Goal: Find specific page/section: Find specific page/section

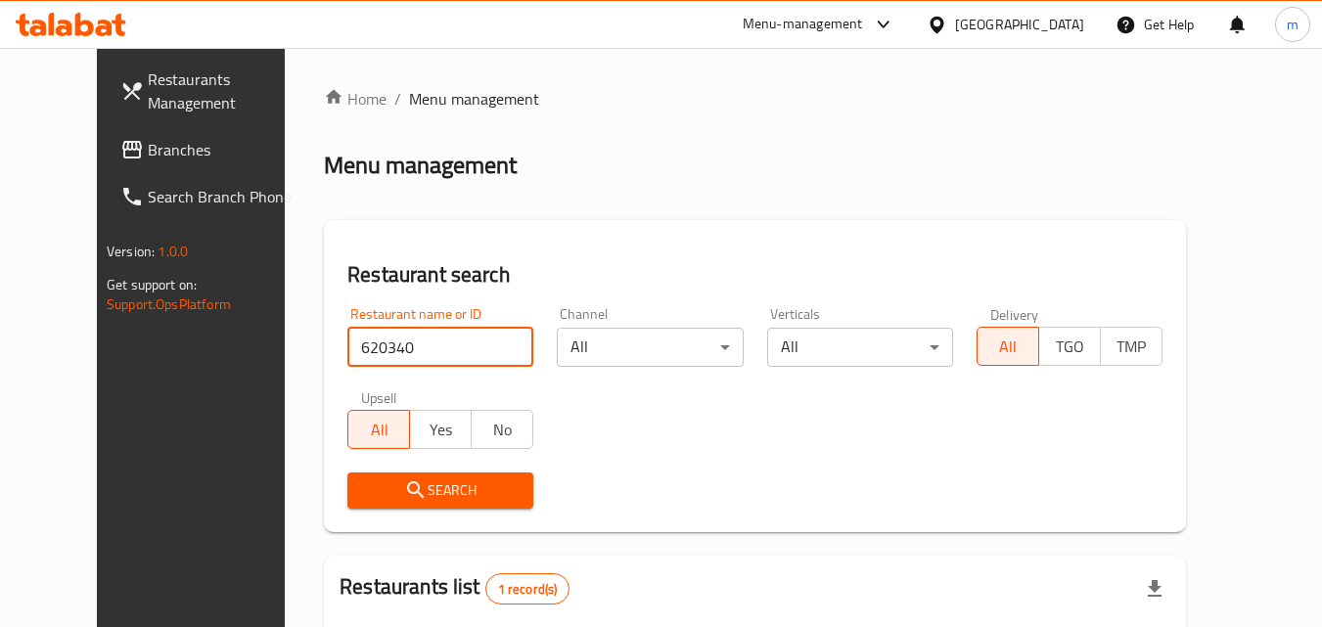
scroll to position [131, 0]
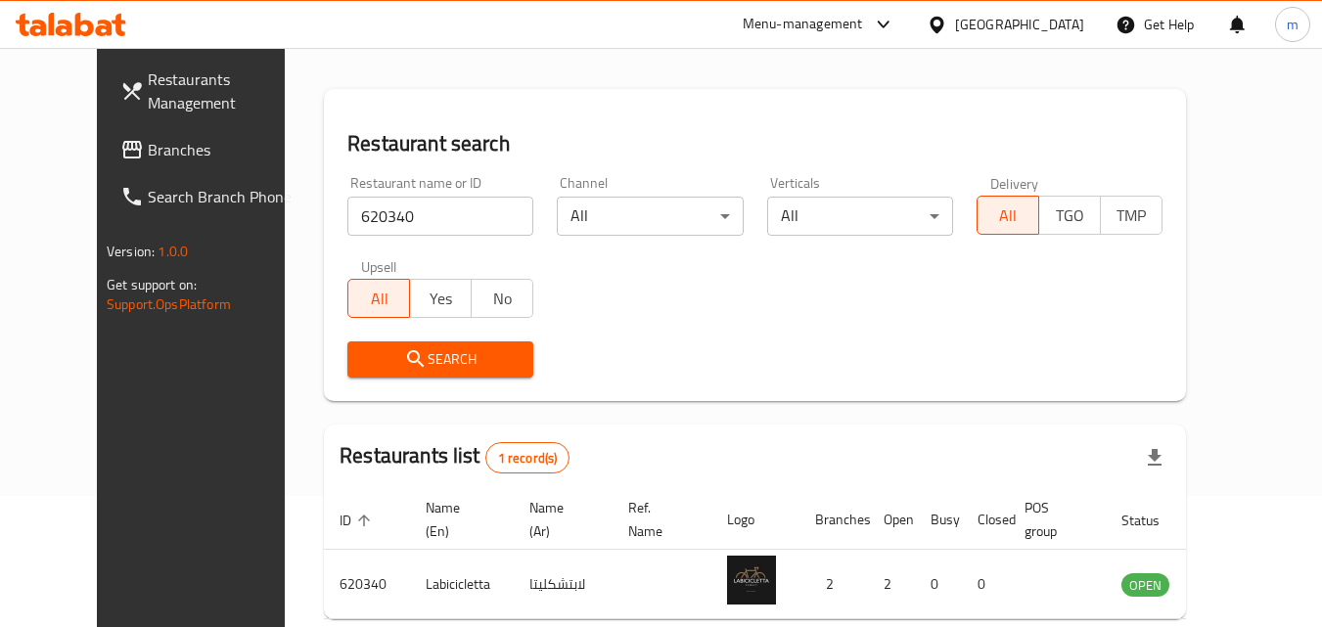
click at [148, 155] on span "Branches" at bounding box center [225, 149] width 155 height 23
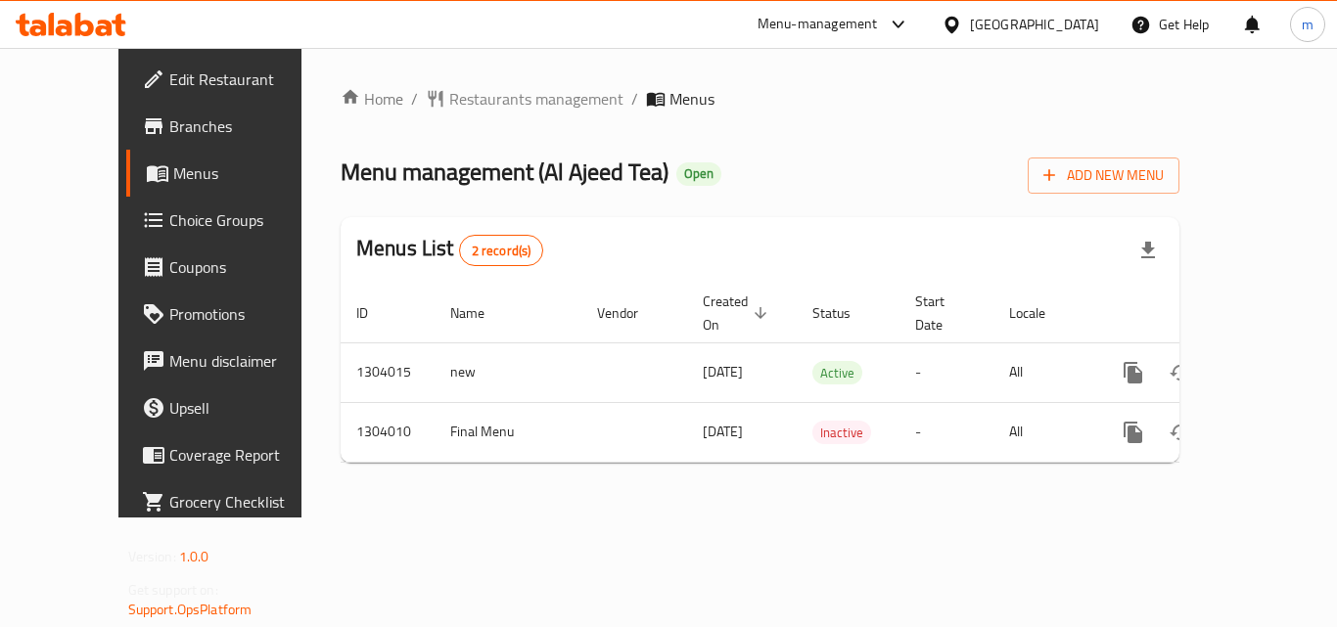
click at [103, 28] on icon at bounding box center [104, 28] width 17 height 17
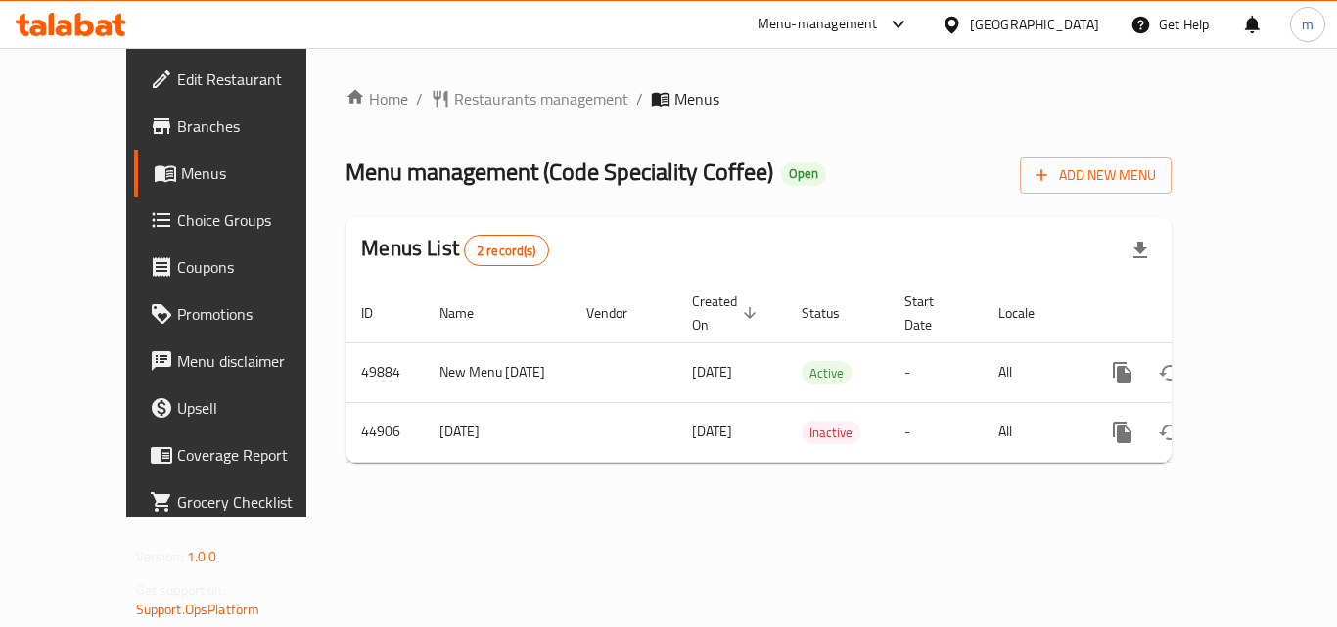
click at [92, 24] on icon at bounding box center [84, 24] width 19 height 23
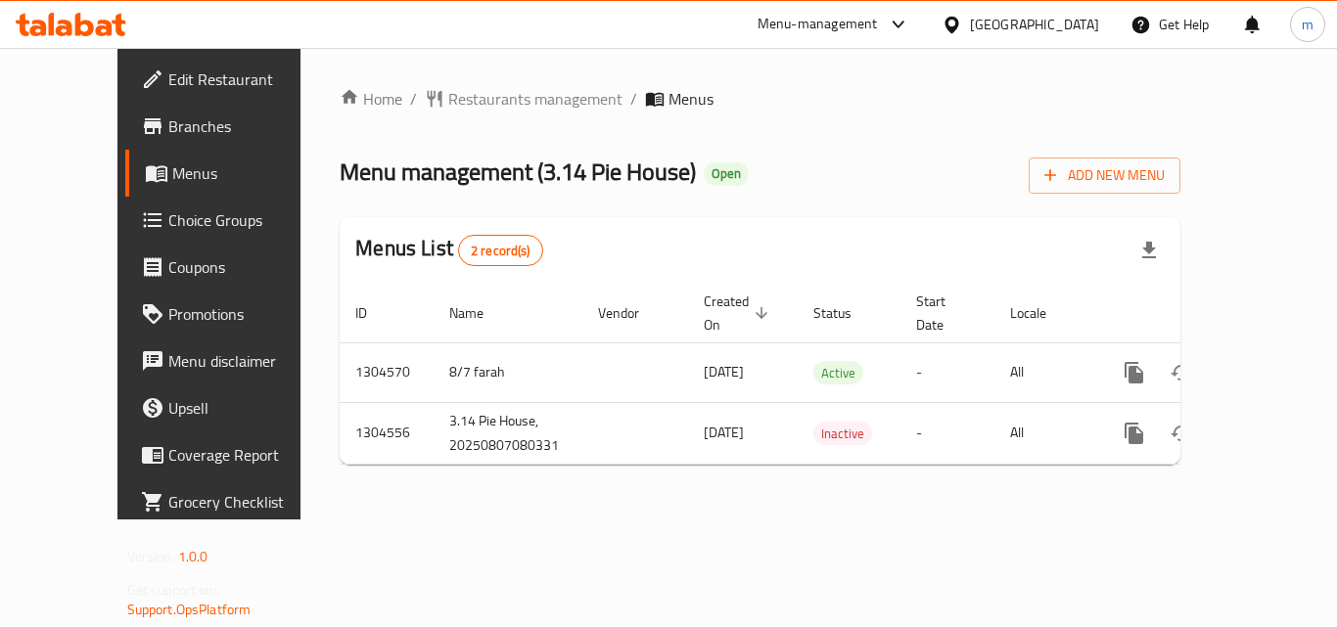
click at [105, 23] on icon at bounding box center [104, 28] width 17 height 17
